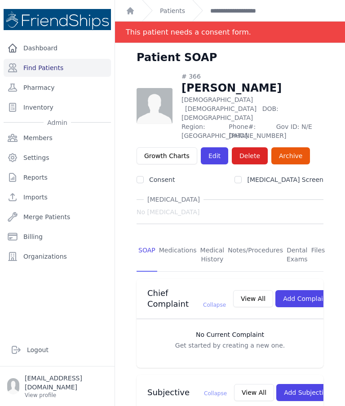
scroll to position [247, 0]
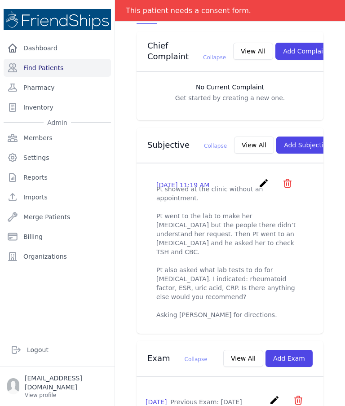
click at [51, 70] on link "Find Patients" at bounding box center [57, 68] width 107 height 18
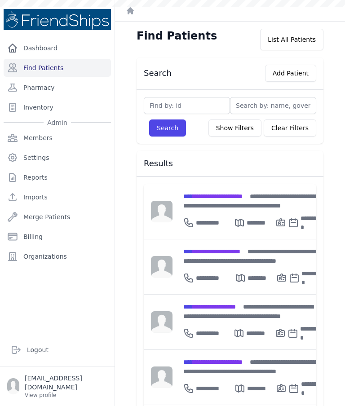
click at [235, 251] on span "**********" at bounding box center [211, 251] width 57 height 6
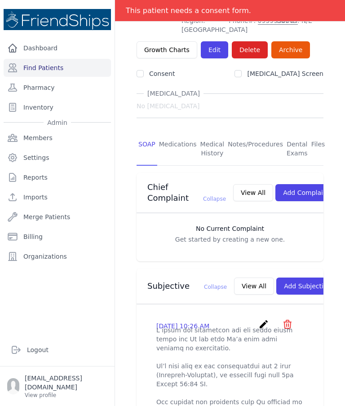
scroll to position [97, 0]
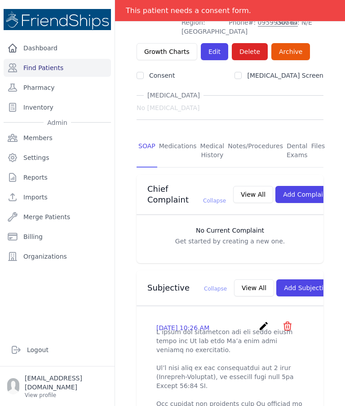
click at [314, 134] on link "Files" at bounding box center [317, 150] width 17 height 33
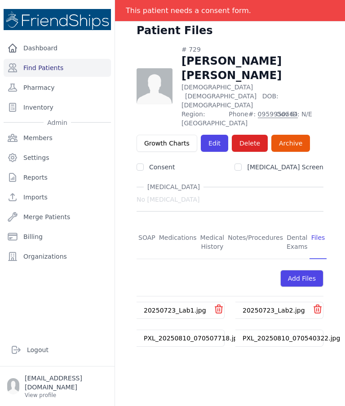
scroll to position [26, 0]
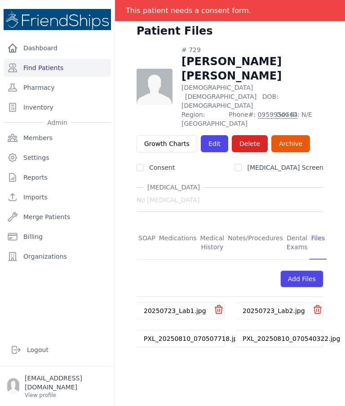
click at [185, 335] on link "PXL_20250810_070507718.jpg" at bounding box center [192, 338] width 97 height 7
click at [280, 335] on link "PXL_20250810_070540322.jpg" at bounding box center [290, 338] width 97 height 7
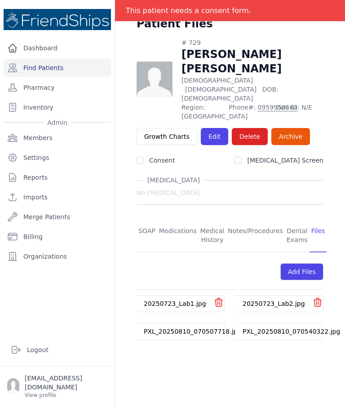
scroll to position [34, 0]
click at [47, 70] on link "Find Patients" at bounding box center [57, 68] width 107 height 18
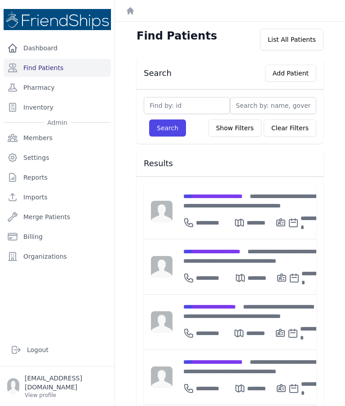
click at [232, 253] on span "**********" at bounding box center [211, 251] width 57 height 6
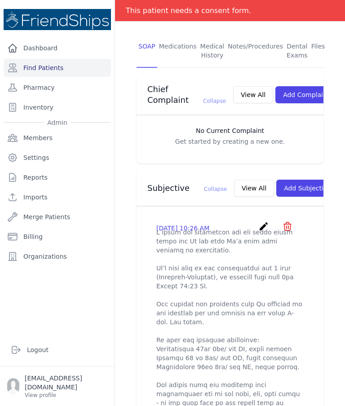
scroll to position [199, 0]
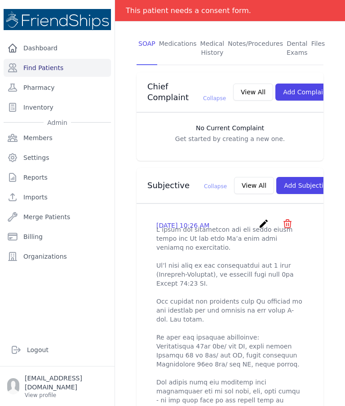
click at [259, 218] on icon "create" at bounding box center [263, 223] width 11 height 11
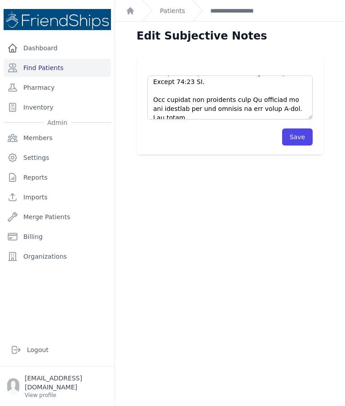
scroll to position [57, 0]
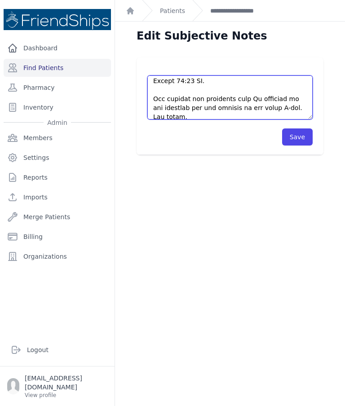
click at [275, 100] on textarea at bounding box center [229, 97] width 165 height 44
click at [280, 99] on textarea at bounding box center [229, 97] width 165 height 44
click at [271, 98] on textarea at bounding box center [229, 97] width 165 height 44
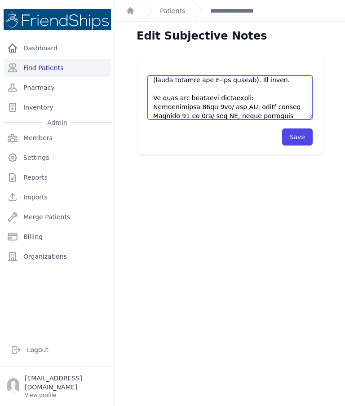
scroll to position [95, 0]
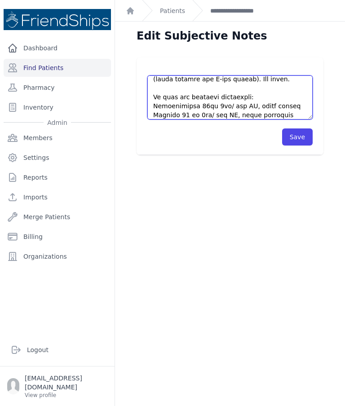
type textarea "L ipsum dol sitametcon adi eli seddo eiusm tempo inc Ut lab etdo Ma’a enim admi…"
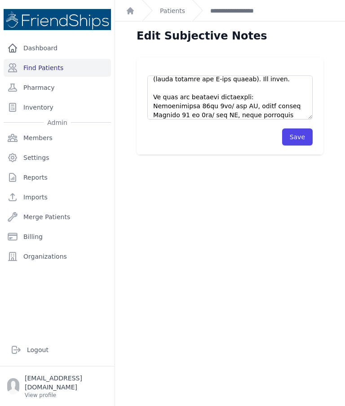
click at [297, 137] on button "Save" at bounding box center [297, 136] width 31 height 17
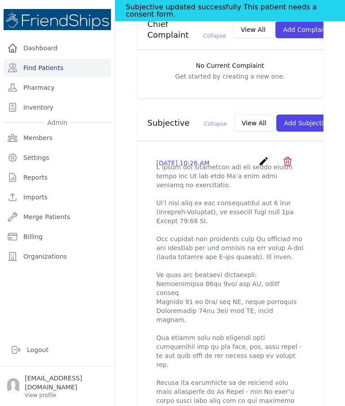
scroll to position [280, 0]
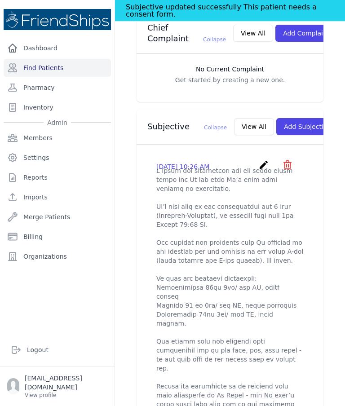
click at [260, 159] on icon "create" at bounding box center [263, 164] width 11 height 11
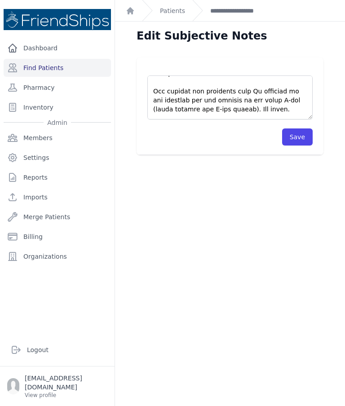
scroll to position [65, 0]
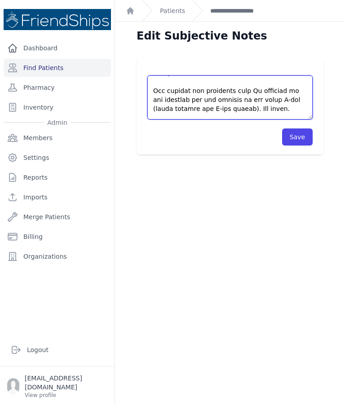
click at [173, 100] on textarea at bounding box center [229, 97] width 165 height 44
click at [225, 99] on textarea at bounding box center [229, 97] width 165 height 44
click at [294, 100] on textarea at bounding box center [229, 97] width 165 height 44
type textarea "L ipsum dol sitametcon adi eli seddo eiusm tempo inc Ut lab etdo Ma’a enim admi…"
click at [294, 134] on button "Save" at bounding box center [297, 136] width 31 height 17
